Goal: Entertainment & Leisure: Consume media (video, audio)

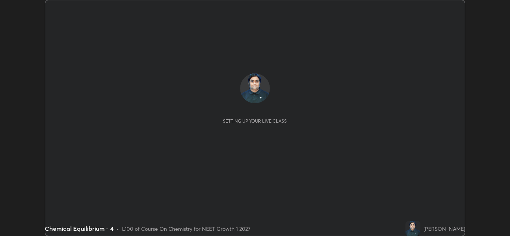
scroll to position [236, 510]
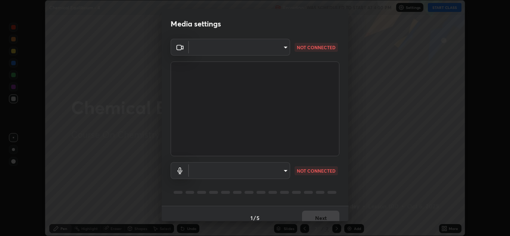
type input "b632b45ffd38abdd59198549972216b0b56846c9a96ca02d214ec0deae62491c"
type input "982100a44dc612433311f36baf8083c9f9f1ec29e260bdb0d307f25265b6b0ac"
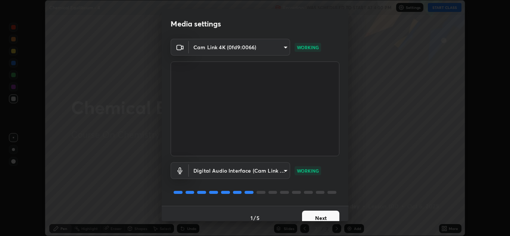
scroll to position [9, 0]
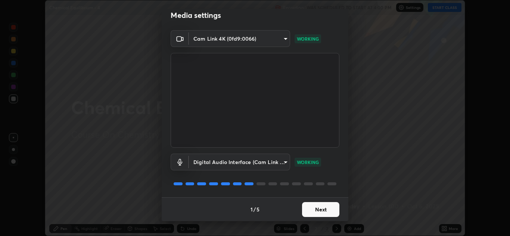
click at [322, 207] on button "Next" at bounding box center [320, 209] width 37 height 15
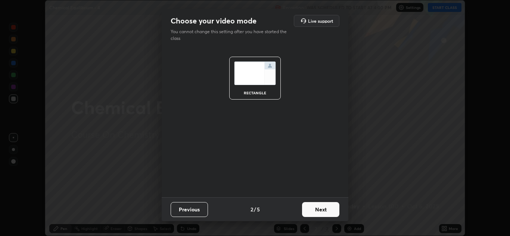
click at [321, 209] on button "Next" at bounding box center [320, 209] width 37 height 15
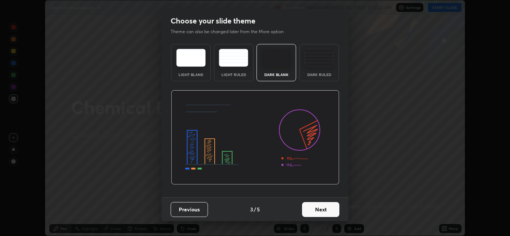
click at [324, 210] on button "Next" at bounding box center [320, 209] width 37 height 15
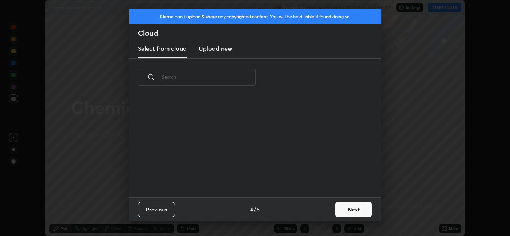
click at [339, 210] on button "Next" at bounding box center [353, 209] width 37 height 15
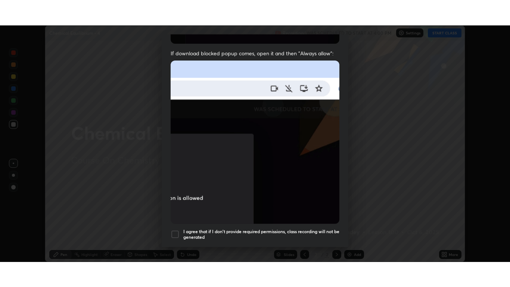
scroll to position [161, 0]
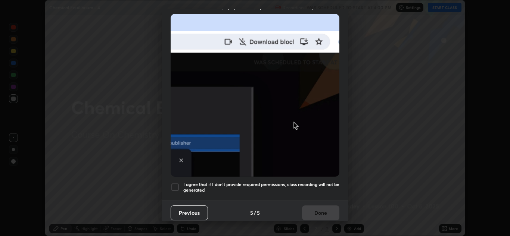
click at [298, 184] on h5 "I agree that if I don't provide required permissions, class recording will not …" at bounding box center [261, 188] width 156 height 12
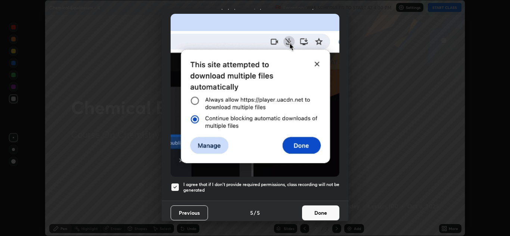
click at [316, 211] on button "Done" at bounding box center [320, 213] width 37 height 15
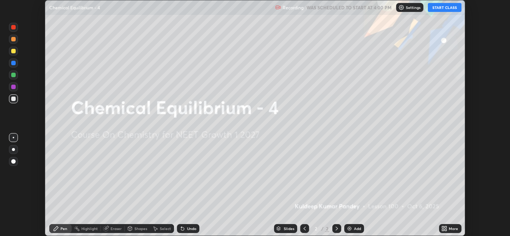
click at [443, 10] on button "START CLASS" at bounding box center [445, 7] width 34 height 9
click at [451, 230] on div "More" at bounding box center [453, 229] width 9 height 4
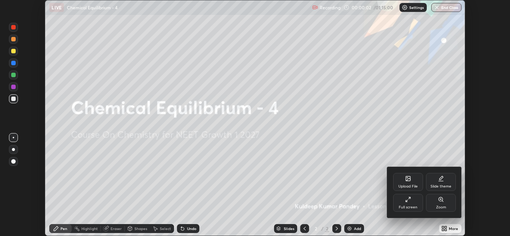
click at [414, 202] on div "Full screen" at bounding box center [408, 203] width 30 height 18
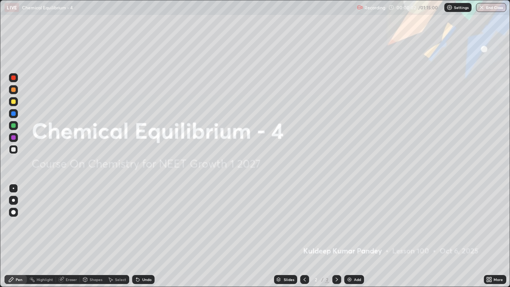
scroll to position [287, 510]
click at [348, 236] on img at bounding box center [349, 279] width 6 height 6
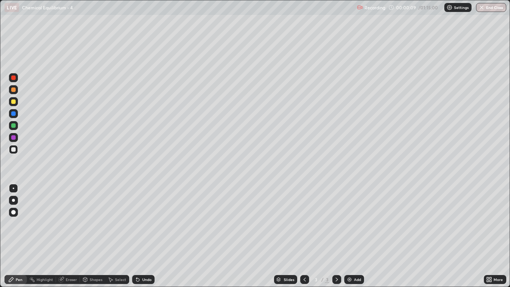
click at [350, 236] on img at bounding box center [349, 279] width 6 height 6
click at [351, 236] on img at bounding box center [349, 279] width 6 height 6
click at [350, 236] on img at bounding box center [349, 279] width 6 height 6
click at [351, 236] on img at bounding box center [349, 279] width 6 height 6
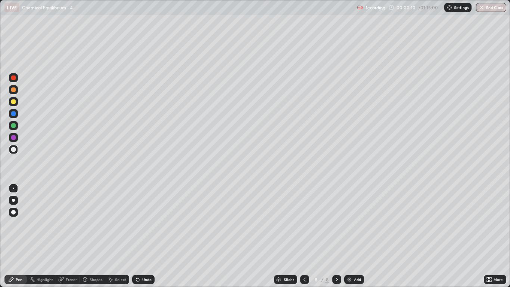
click at [350, 236] on img at bounding box center [349, 279] width 6 height 6
click at [350, 236] on img at bounding box center [350, 279] width 6 height 6
click at [350, 236] on img at bounding box center [349, 279] width 6 height 6
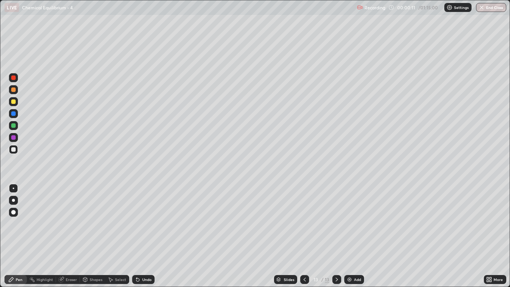
click at [350, 236] on img at bounding box center [349, 279] width 6 height 6
click at [349, 236] on img at bounding box center [349, 279] width 6 height 6
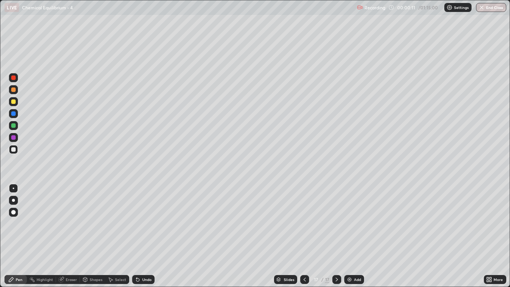
click at [350, 236] on img at bounding box center [349, 279] width 6 height 6
click at [349, 236] on img at bounding box center [349, 279] width 6 height 6
click at [350, 236] on img at bounding box center [349, 279] width 6 height 6
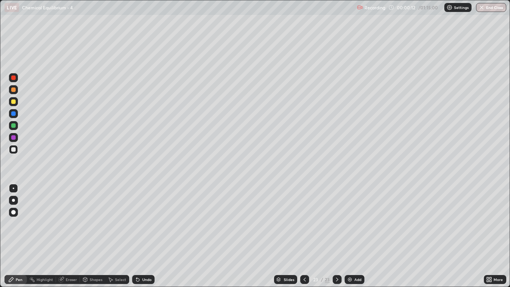
click at [350, 236] on img at bounding box center [350, 279] width 6 height 6
click at [349, 236] on img at bounding box center [350, 279] width 6 height 6
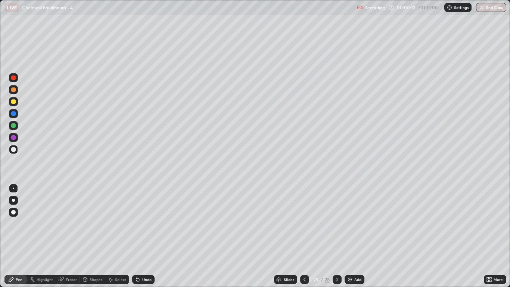
click at [349, 236] on img at bounding box center [350, 279] width 6 height 6
click at [350, 236] on img at bounding box center [349, 279] width 6 height 6
click at [303, 236] on icon at bounding box center [304, 279] width 2 height 4
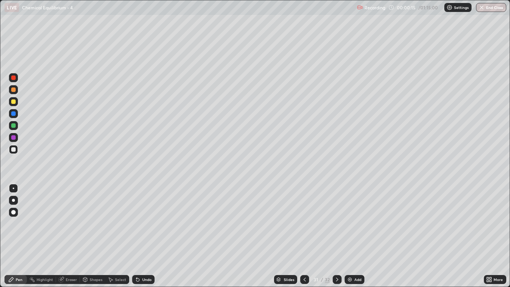
click at [304, 236] on icon at bounding box center [305, 279] width 6 height 6
click at [304, 236] on icon at bounding box center [304, 279] width 2 height 4
click at [303, 236] on icon at bounding box center [305, 279] width 6 height 6
click at [304, 236] on icon at bounding box center [305, 279] width 6 height 6
click at [303, 236] on icon at bounding box center [304, 279] width 2 height 4
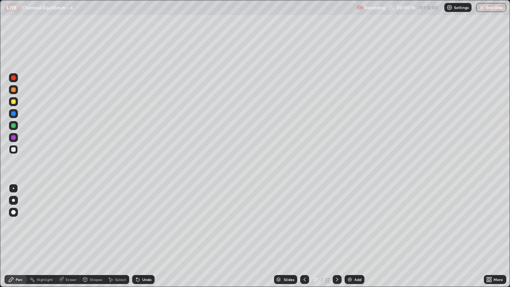
click at [304, 236] on icon at bounding box center [304, 279] width 2 height 4
click at [305, 236] on icon at bounding box center [305, 279] width 6 height 6
click at [304, 236] on icon at bounding box center [305, 279] width 6 height 6
click at [303, 236] on icon at bounding box center [304, 279] width 2 height 4
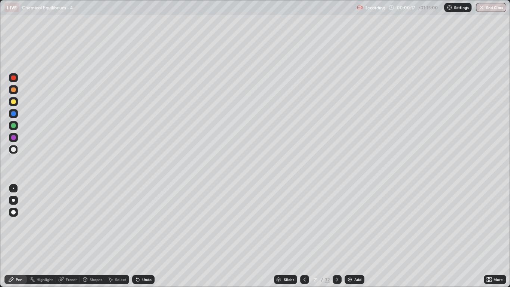
click at [304, 236] on icon at bounding box center [305, 279] width 6 height 6
click at [303, 236] on icon at bounding box center [305, 279] width 6 height 6
click at [304, 236] on icon at bounding box center [305, 279] width 6 height 6
click at [303, 236] on icon at bounding box center [305, 279] width 6 height 6
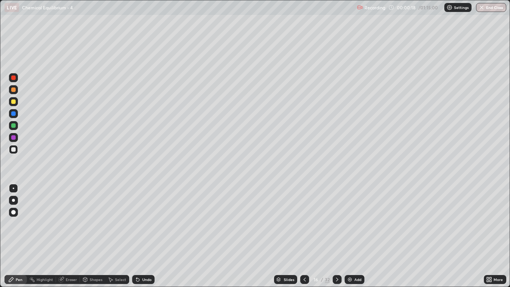
click at [303, 236] on icon at bounding box center [305, 279] width 6 height 6
click at [303, 236] on icon at bounding box center [304, 279] width 2 height 4
click at [304, 236] on icon at bounding box center [305, 279] width 6 height 6
click at [304, 236] on icon at bounding box center [304, 279] width 2 height 4
click at [304, 236] on icon at bounding box center [305, 279] width 6 height 6
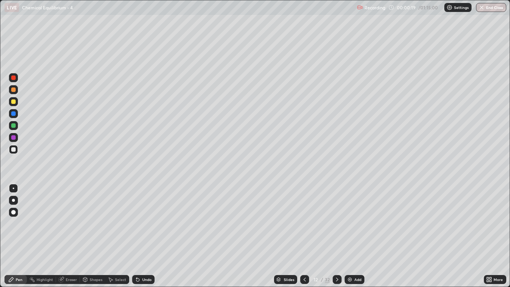
click at [304, 236] on icon at bounding box center [305, 279] width 6 height 6
click at [303, 236] on icon at bounding box center [305, 279] width 6 height 6
click at [304, 236] on icon at bounding box center [304, 279] width 2 height 4
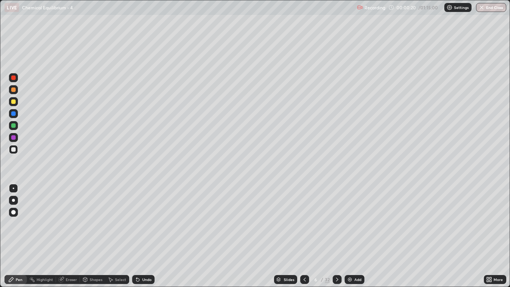
click at [304, 236] on icon at bounding box center [305, 279] width 6 height 6
click at [13, 200] on div at bounding box center [13, 200] width 3 height 3
click at [339, 236] on div at bounding box center [337, 279] width 9 height 9
click at [336, 236] on icon at bounding box center [337, 279] width 6 height 6
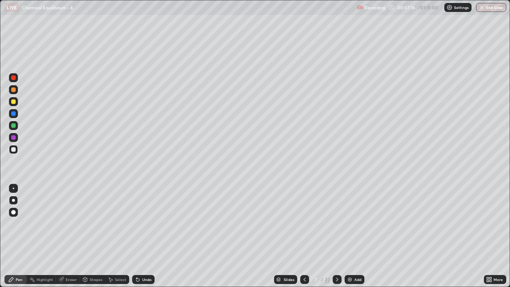
click at [305, 236] on icon at bounding box center [305, 279] width 6 height 6
click at [336, 236] on icon at bounding box center [337, 279] width 6 height 6
click at [303, 236] on div at bounding box center [304, 279] width 9 height 9
click at [336, 236] on icon at bounding box center [337, 279] width 2 height 4
click at [305, 236] on icon at bounding box center [305, 279] width 6 height 6
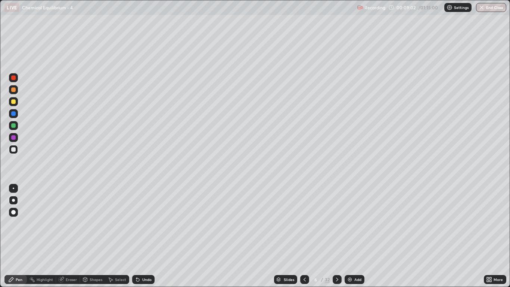
click at [337, 236] on icon at bounding box center [337, 279] width 6 height 6
click at [69, 236] on div "Eraser" at bounding box center [68, 279] width 24 height 9
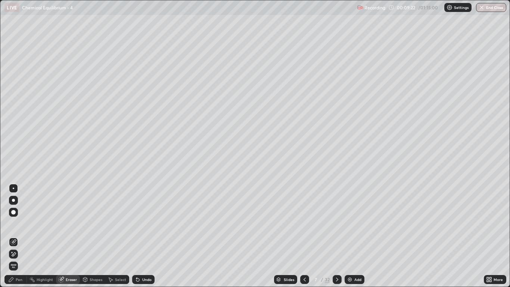
click at [19, 236] on div "Pen" at bounding box center [19, 279] width 7 height 4
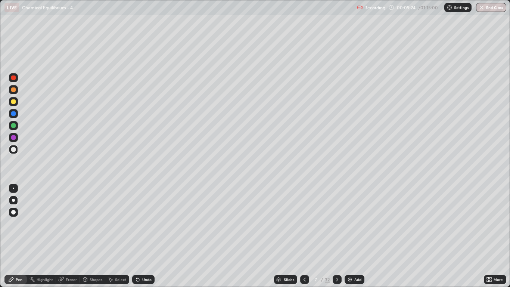
click at [304, 236] on icon at bounding box center [305, 279] width 6 height 6
click at [336, 236] on icon at bounding box center [337, 279] width 2 height 4
click at [303, 236] on icon at bounding box center [305, 279] width 6 height 6
click at [336, 236] on icon at bounding box center [337, 279] width 6 height 6
click at [303, 236] on icon at bounding box center [305, 279] width 6 height 6
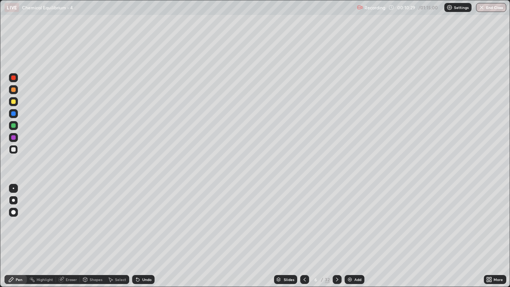
click at [336, 236] on icon at bounding box center [337, 279] width 6 height 6
click at [303, 236] on icon at bounding box center [305, 279] width 6 height 6
click at [336, 236] on icon at bounding box center [337, 279] width 6 height 6
click at [336, 236] on icon at bounding box center [337, 279] width 2 height 4
click at [74, 236] on div "Eraser" at bounding box center [71, 279] width 11 height 4
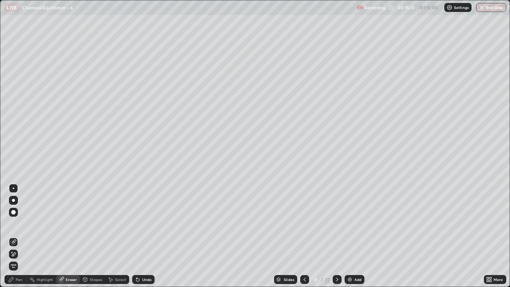
click at [18, 236] on div "Pen" at bounding box center [15, 279] width 22 height 9
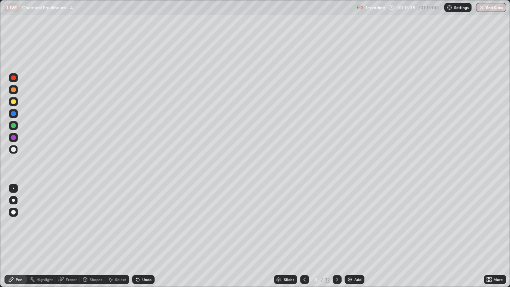
click at [72, 236] on div "Eraser" at bounding box center [71, 279] width 11 height 4
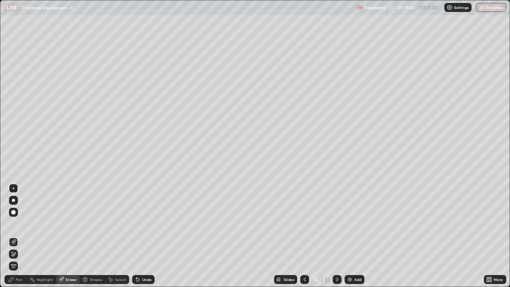
click at [22, 236] on div "Pen" at bounding box center [19, 279] width 7 height 4
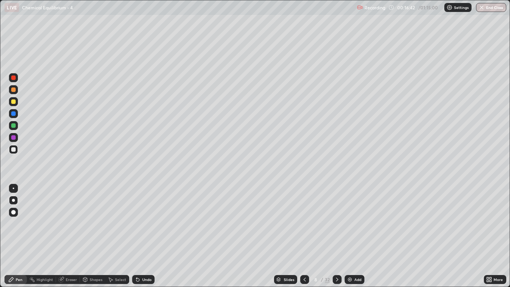
click at [70, 236] on div "Eraser" at bounding box center [71, 279] width 11 height 4
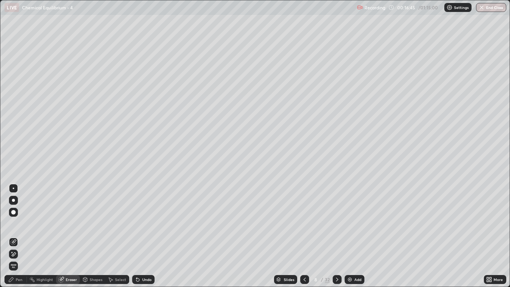
click at [18, 236] on div "Pen" at bounding box center [15, 279] width 22 height 9
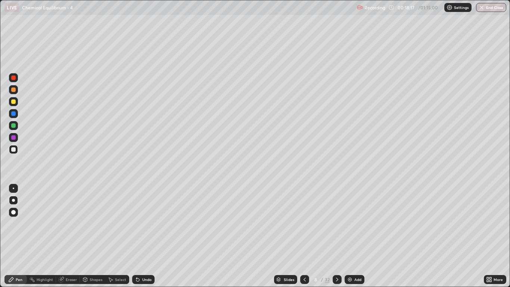
click at [336, 236] on icon at bounding box center [337, 279] width 6 height 6
click at [304, 236] on icon at bounding box center [305, 279] width 6 height 6
click at [337, 236] on icon at bounding box center [337, 279] width 6 height 6
click at [71, 236] on div "Eraser" at bounding box center [68, 279] width 24 height 9
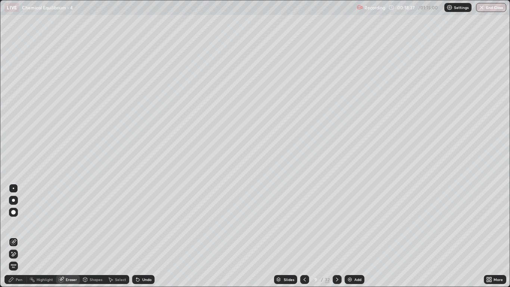
click at [18, 236] on div "Pen" at bounding box center [19, 279] width 7 height 4
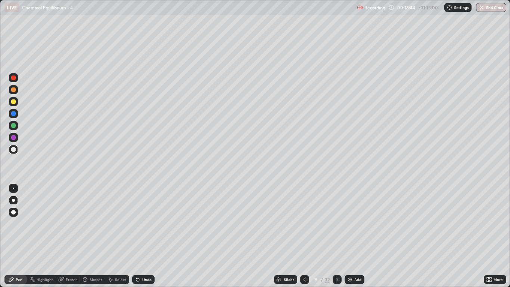
click at [303, 236] on icon at bounding box center [304, 279] width 2 height 4
click at [336, 236] on icon at bounding box center [337, 279] width 6 height 6
click at [307, 236] on div at bounding box center [304, 279] width 9 height 9
click at [336, 236] on icon at bounding box center [337, 279] width 6 height 6
click at [304, 236] on icon at bounding box center [304, 279] width 2 height 4
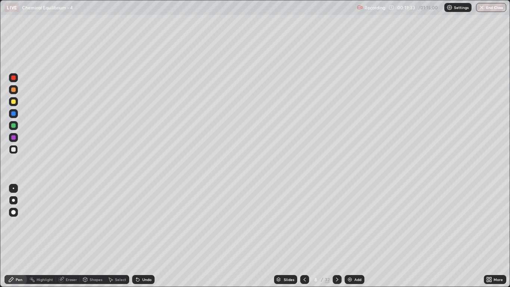
click at [336, 236] on icon at bounding box center [337, 279] width 6 height 6
click at [304, 236] on icon at bounding box center [304, 279] width 2 height 4
click at [337, 236] on icon at bounding box center [337, 279] width 6 height 6
click at [72, 236] on div "Eraser" at bounding box center [71, 279] width 11 height 4
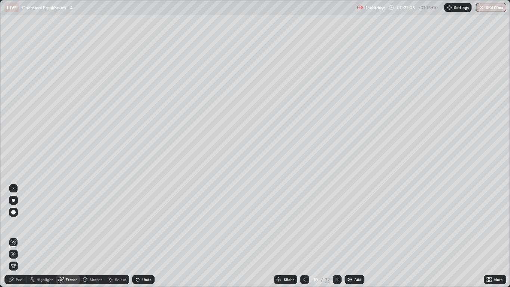
click at [19, 236] on div "Pen" at bounding box center [19, 279] width 7 height 4
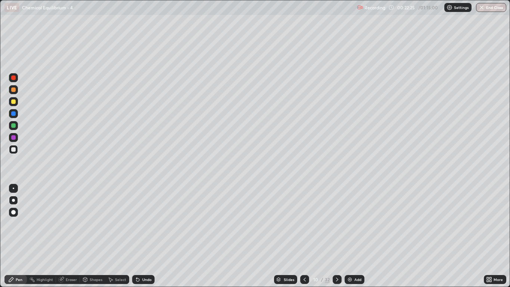
click at [72, 236] on div "Eraser" at bounding box center [71, 279] width 11 height 4
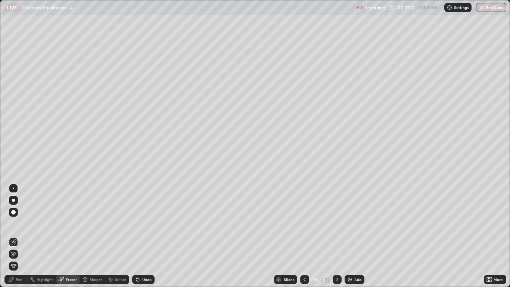
click at [19, 236] on div "Pen" at bounding box center [15, 279] width 22 height 9
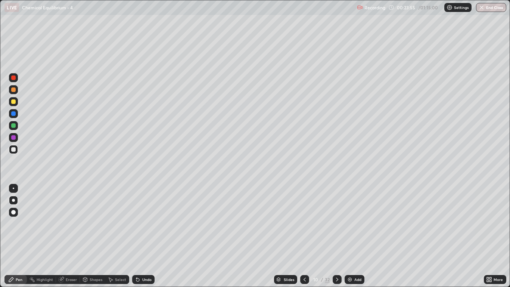
click at [69, 236] on div "Eraser" at bounding box center [71, 279] width 11 height 4
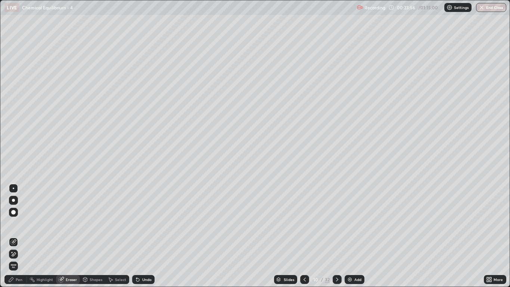
click at [17, 236] on div "Pen" at bounding box center [19, 279] width 7 height 4
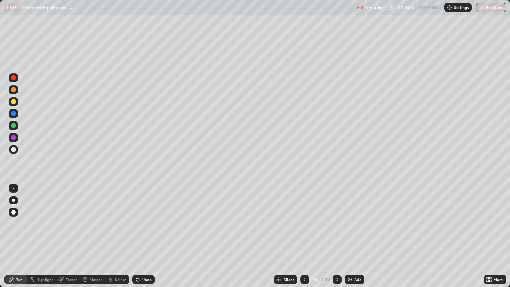
click at [70, 236] on div "Eraser" at bounding box center [71, 279] width 11 height 4
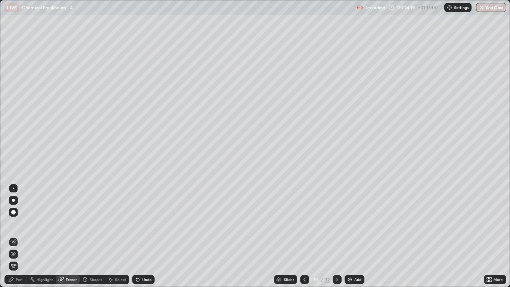
click at [21, 236] on div "Pen" at bounding box center [19, 279] width 7 height 4
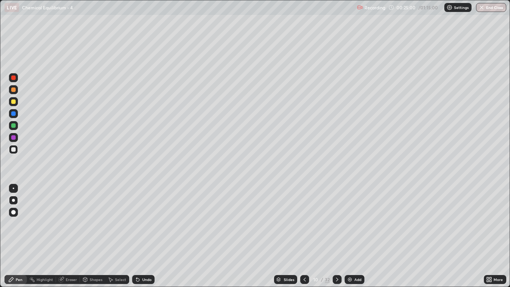
click at [336, 236] on icon at bounding box center [337, 279] width 6 height 6
click at [70, 236] on div "Eraser" at bounding box center [71, 279] width 11 height 4
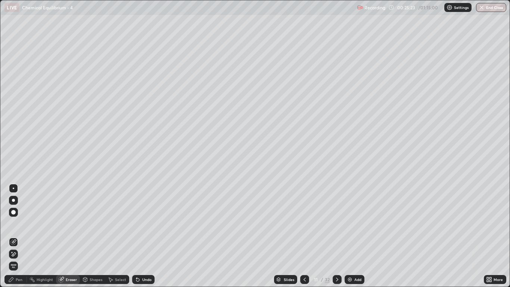
click at [22, 236] on div "Pen" at bounding box center [19, 279] width 7 height 4
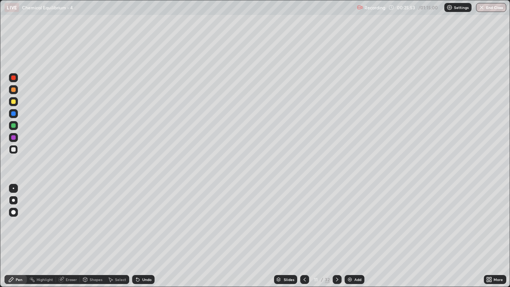
click at [74, 236] on div "Eraser" at bounding box center [71, 279] width 11 height 4
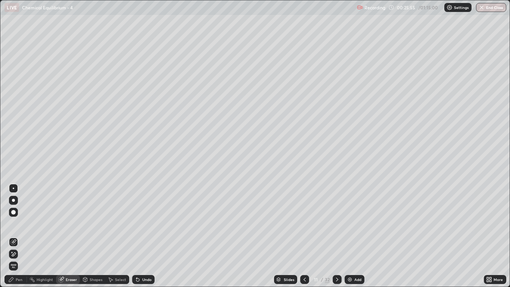
click at [21, 236] on div "Pen" at bounding box center [15, 279] width 22 height 9
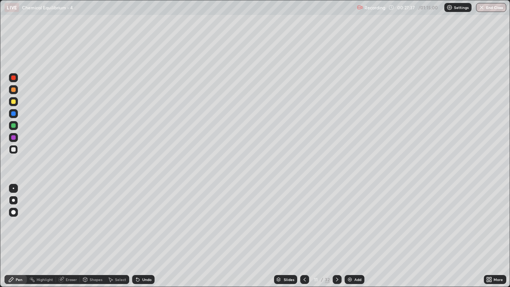
click at [303, 236] on icon at bounding box center [305, 279] width 6 height 6
click at [336, 236] on icon at bounding box center [337, 279] width 2 height 4
click at [69, 236] on div "Eraser" at bounding box center [71, 279] width 11 height 4
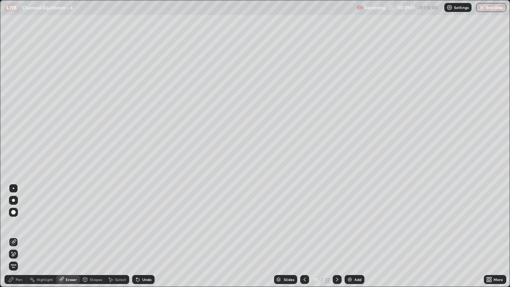
click at [18, 236] on div "Pen" at bounding box center [15, 279] width 22 height 9
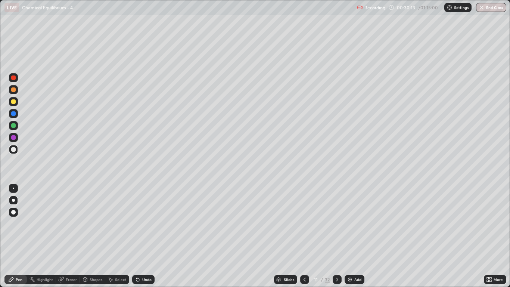
click at [337, 236] on icon at bounding box center [337, 279] width 6 height 6
click at [304, 236] on icon at bounding box center [305, 279] width 6 height 6
click at [336, 236] on icon at bounding box center [337, 279] width 6 height 6
click at [337, 236] on icon at bounding box center [337, 279] width 6 height 6
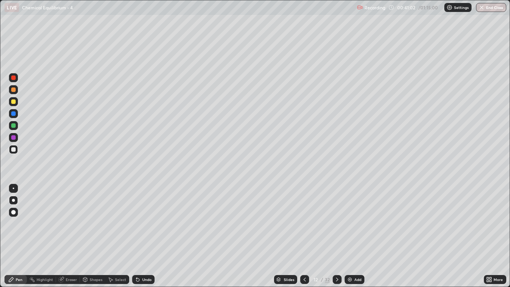
click at [336, 236] on icon at bounding box center [337, 279] width 6 height 6
click at [303, 236] on icon at bounding box center [305, 279] width 6 height 6
click at [337, 236] on icon at bounding box center [337, 279] width 6 height 6
click at [301, 236] on div at bounding box center [304, 279] width 9 height 9
click at [337, 236] on icon at bounding box center [337, 279] width 6 height 6
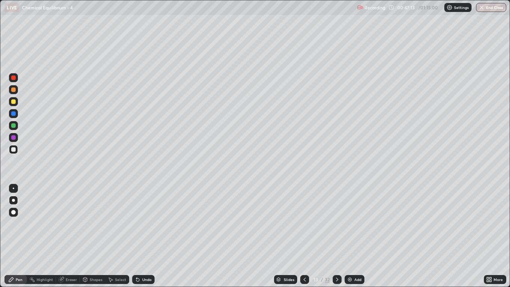
click at [337, 236] on icon at bounding box center [337, 279] width 6 height 6
click at [71, 236] on div "Eraser" at bounding box center [71, 279] width 11 height 4
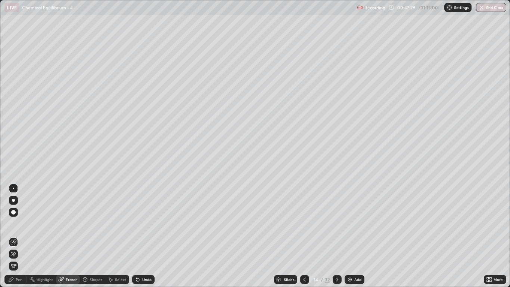
click at [19, 236] on div "Pen" at bounding box center [19, 279] width 7 height 4
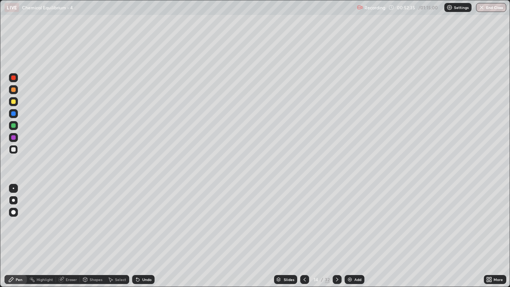
click at [336, 236] on icon at bounding box center [337, 279] width 6 height 6
click at [304, 236] on icon at bounding box center [305, 279] width 6 height 6
click at [336, 236] on icon at bounding box center [337, 279] width 2 height 4
click at [71, 236] on div "Eraser" at bounding box center [68, 279] width 24 height 9
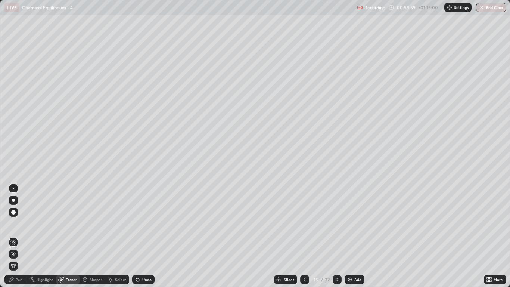
click at [19, 236] on div "Pen" at bounding box center [19, 279] width 7 height 4
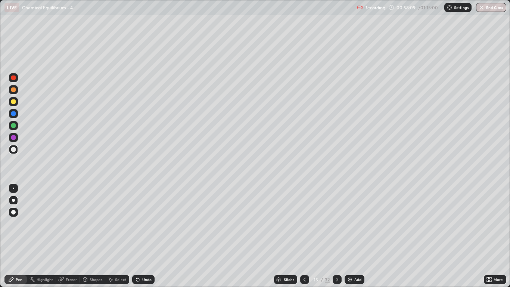
click at [336, 236] on icon at bounding box center [337, 279] width 6 height 6
click at [305, 236] on icon at bounding box center [305, 279] width 6 height 6
click at [336, 236] on icon at bounding box center [337, 279] width 6 height 6
click at [70, 236] on div "Eraser" at bounding box center [68, 279] width 24 height 9
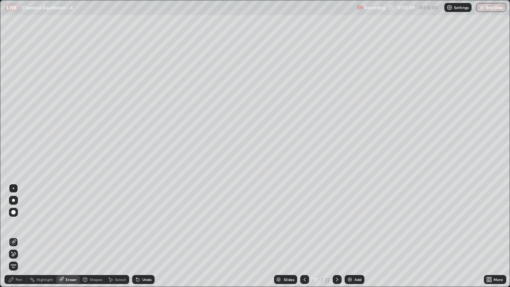
click at [19, 236] on div "Pen" at bounding box center [15, 279] width 22 height 9
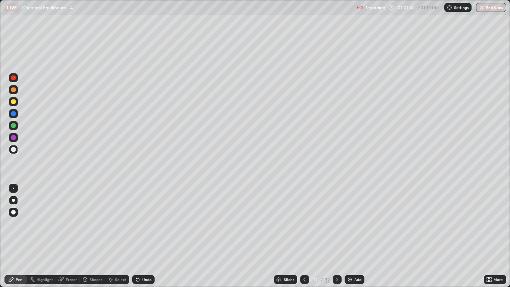
click at [303, 236] on div at bounding box center [304, 279] width 9 height 9
click at [336, 236] on icon at bounding box center [337, 279] width 6 height 6
click at [337, 236] on icon at bounding box center [337, 279] width 6 height 6
click at [336, 236] on icon at bounding box center [337, 279] width 6 height 6
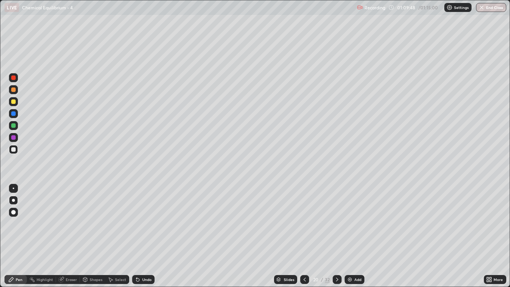
click at [301, 236] on div at bounding box center [304, 279] width 9 height 9
click at [337, 236] on icon at bounding box center [337, 279] width 6 height 6
click at [69, 236] on div "Eraser" at bounding box center [71, 279] width 11 height 4
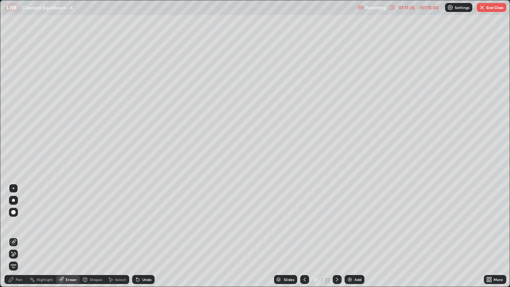
click at [22, 236] on div "Pen" at bounding box center [19, 279] width 7 height 4
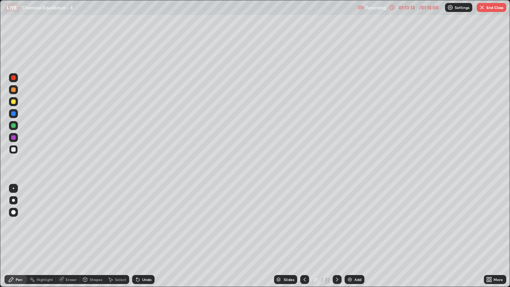
click at [486, 7] on button "End Class" at bounding box center [491, 7] width 29 height 9
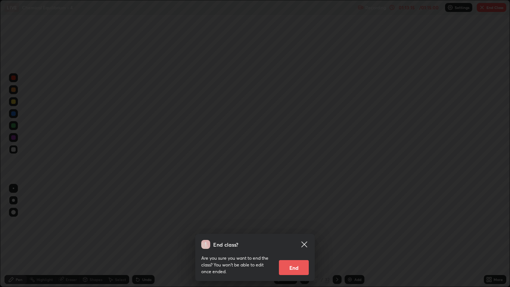
click at [290, 236] on button "End" at bounding box center [294, 267] width 30 height 15
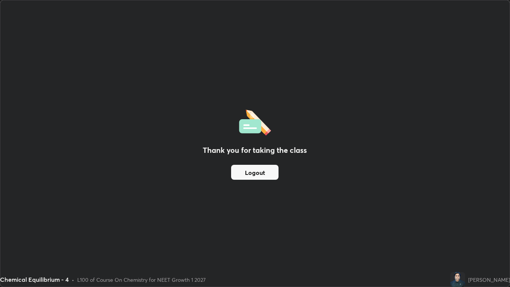
click at [266, 170] on button "Logout" at bounding box center [254, 172] width 47 height 15
